Goal: Information Seeking & Learning: Find contact information

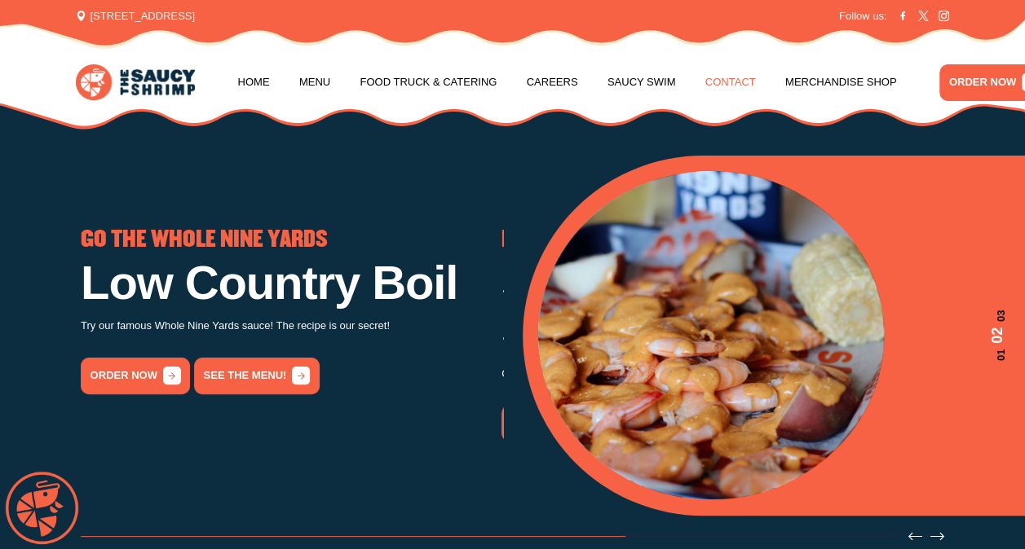
click at [705, 83] on link "Contact" at bounding box center [730, 82] width 51 height 62
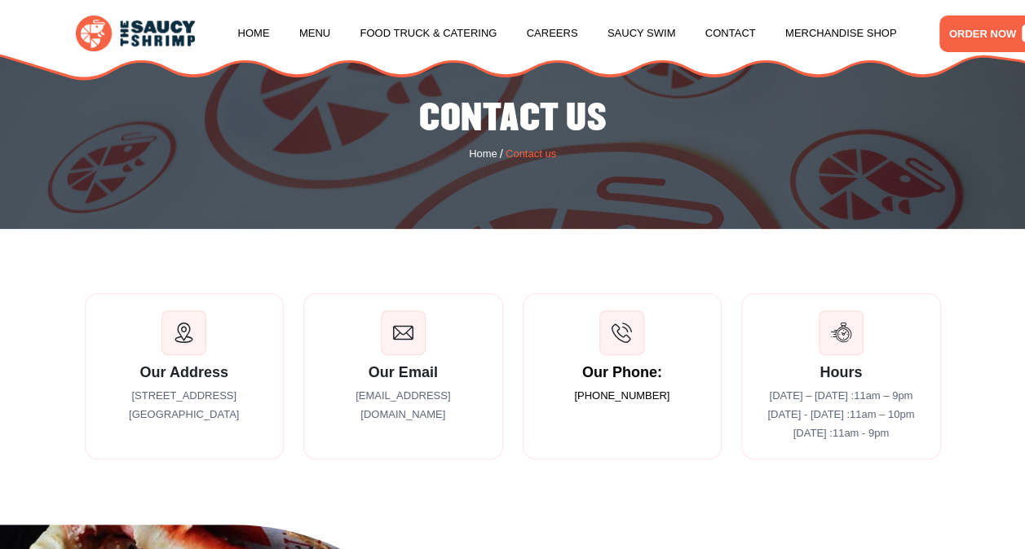
scroll to position [163, 0]
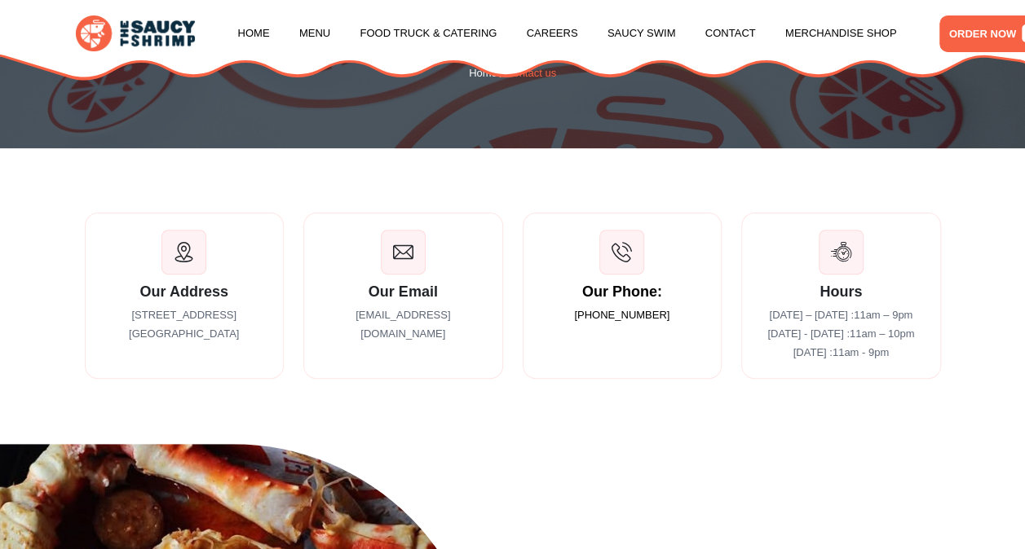
drag, startPoint x: 491, startPoint y: 318, endPoint x: 293, endPoint y: 328, distance: 197.5
click at [293, 328] on div "Our Email [EMAIL_ADDRESS][DOMAIN_NAME]" at bounding box center [402, 296] width 219 height 166
drag, startPoint x: 293, startPoint y: 328, endPoint x: 421, endPoint y: 324, distance: 127.2
copy p "[EMAIL_ADDRESS][DOMAIN_NAME]"
